Goal: Task Accomplishment & Management: Complete application form

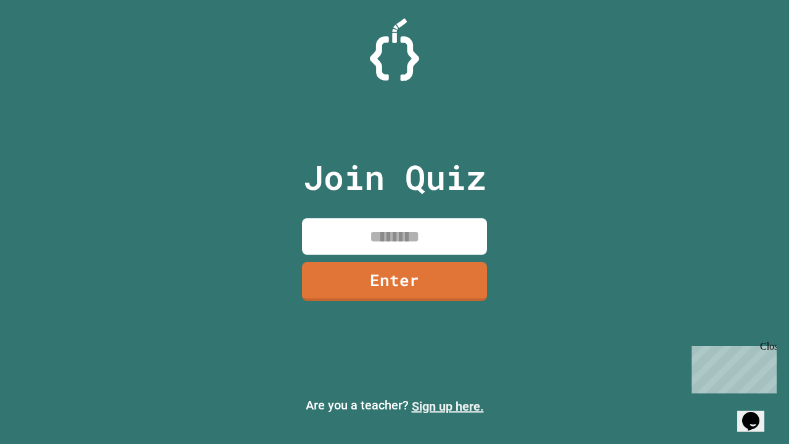
click at [448, 406] on link "Sign up here." at bounding box center [448, 406] width 72 height 15
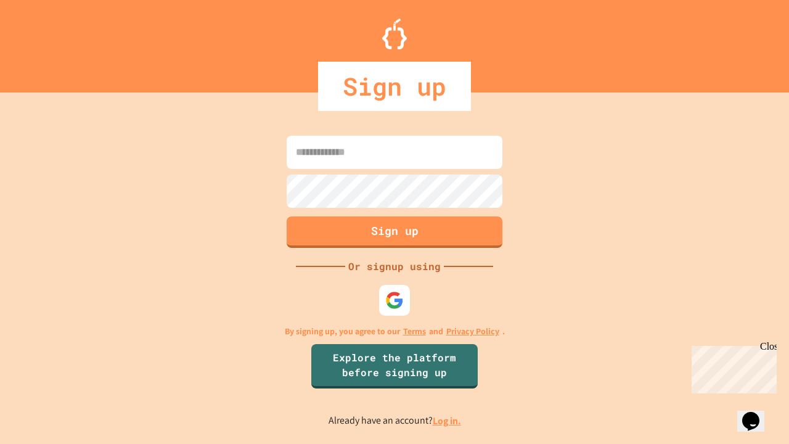
click at [448, 421] on link "Log in." at bounding box center [447, 420] width 28 height 13
